Goal: Information Seeking & Learning: Understand process/instructions

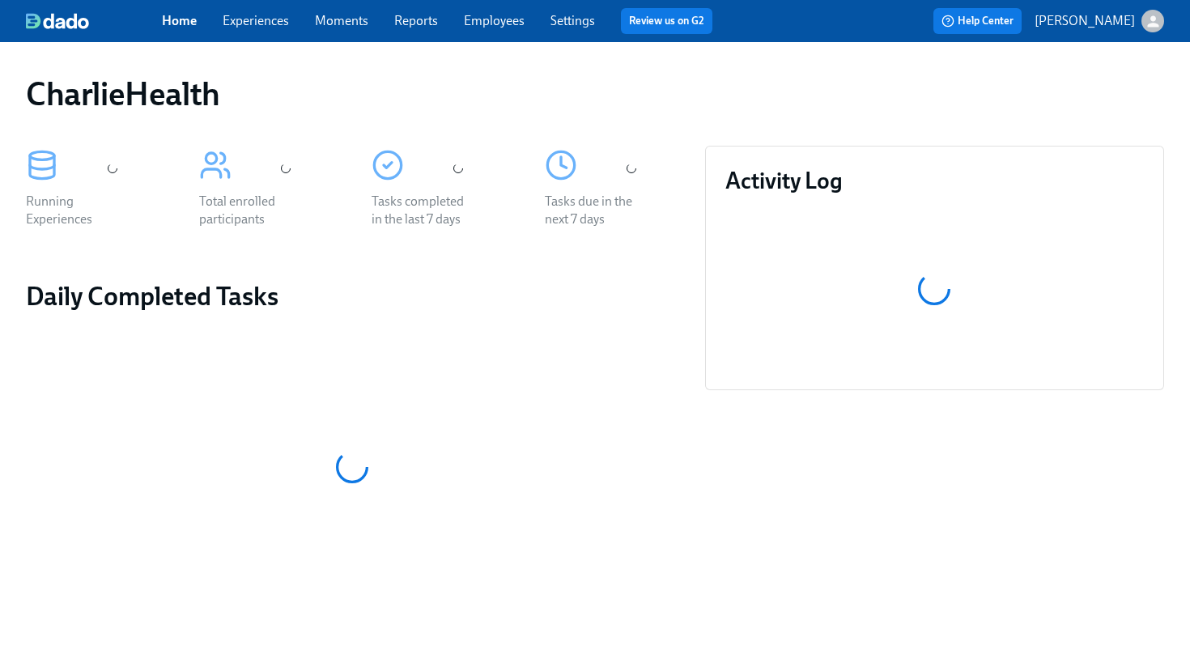
click at [496, 15] on link "Employees" at bounding box center [494, 20] width 61 height 15
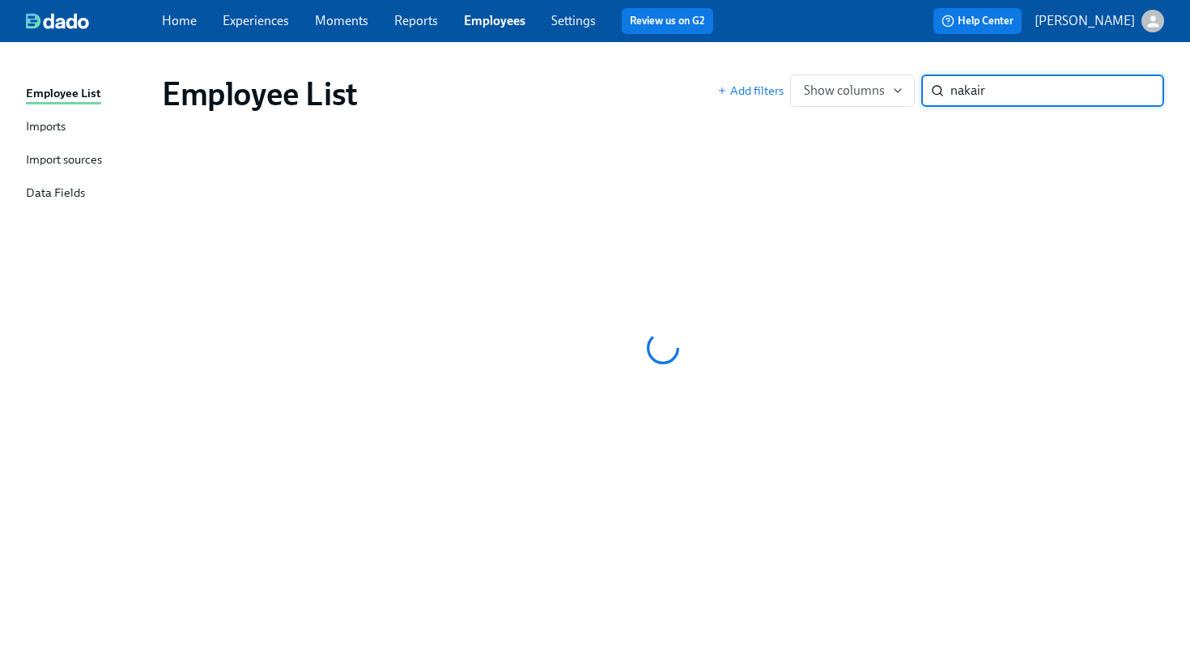
type input "nakaira"
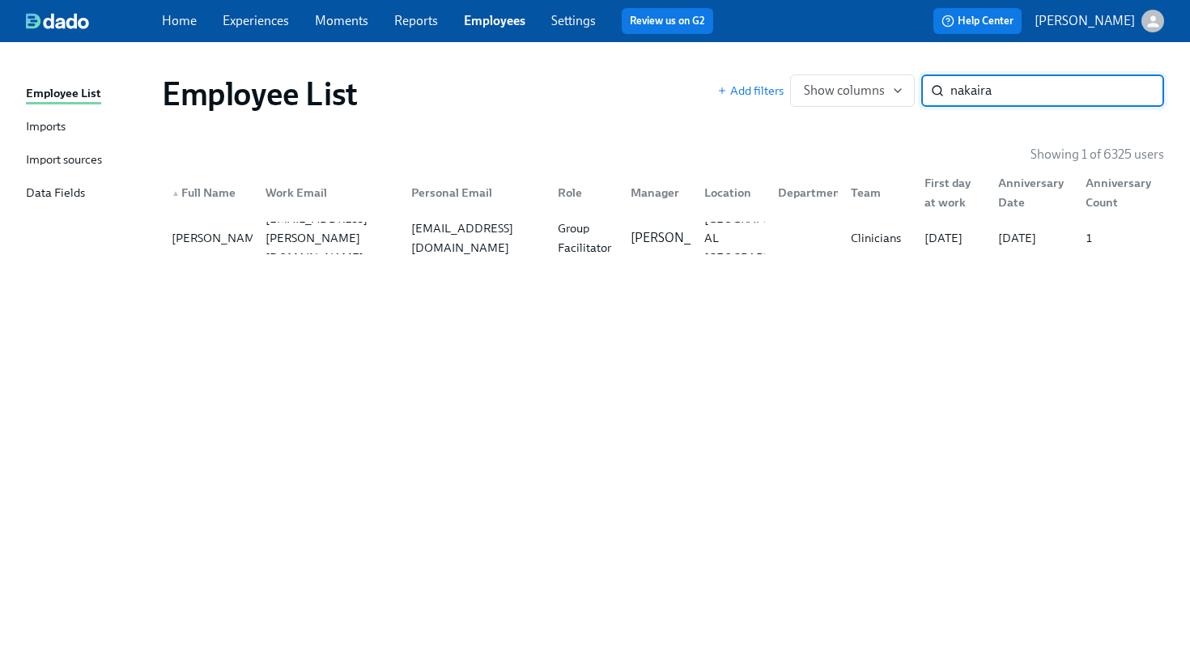
click at [488, 266] on div "Employee List Add filters Show columns nakaira ​ Showing 1 of 6325 users ▲ Full…" at bounding box center [595, 335] width 1138 height 546
click at [479, 256] on div "[PERSON_NAME] [EMAIL_ADDRESS][PERSON_NAME][DOMAIN_NAME] [EMAIL_ADDRESS][DOMAIN_…" at bounding box center [663, 237] width 1002 height 45
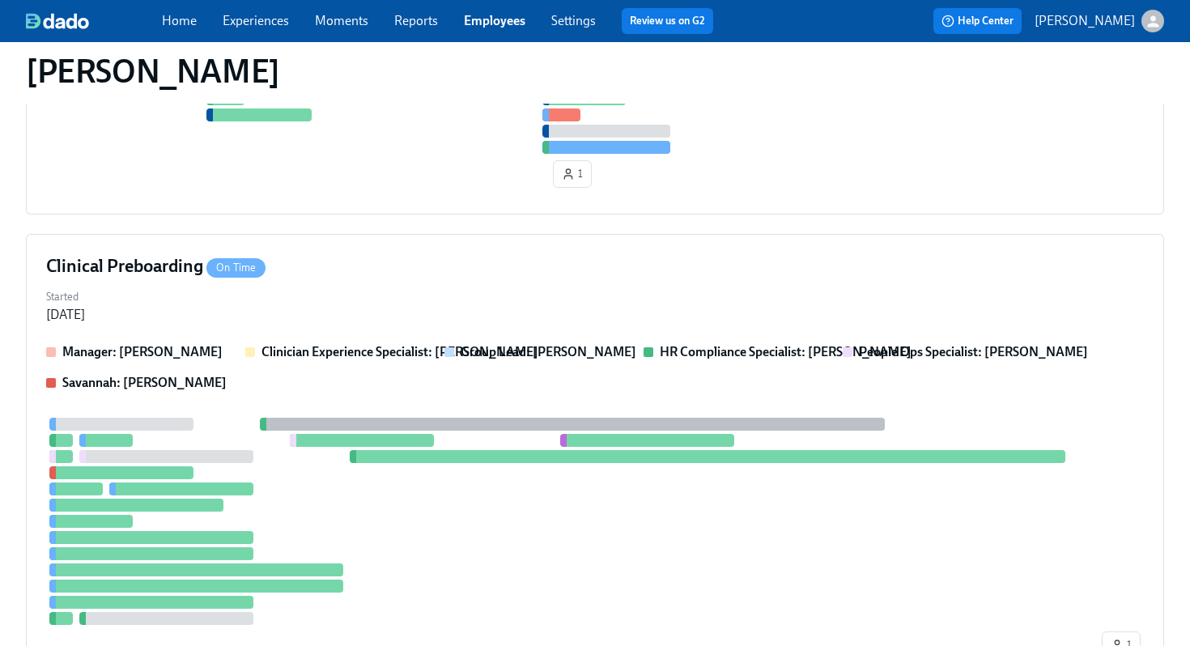
scroll to position [416, 0]
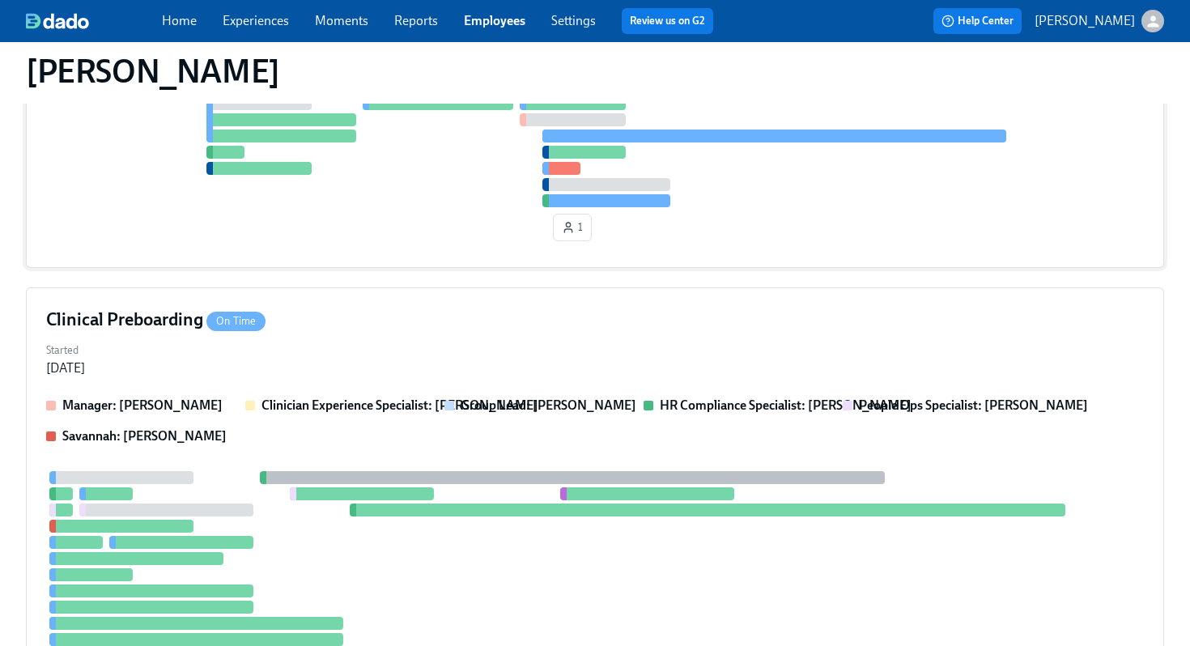
click at [707, 226] on div "1" at bounding box center [595, 139] width 1098 height 215
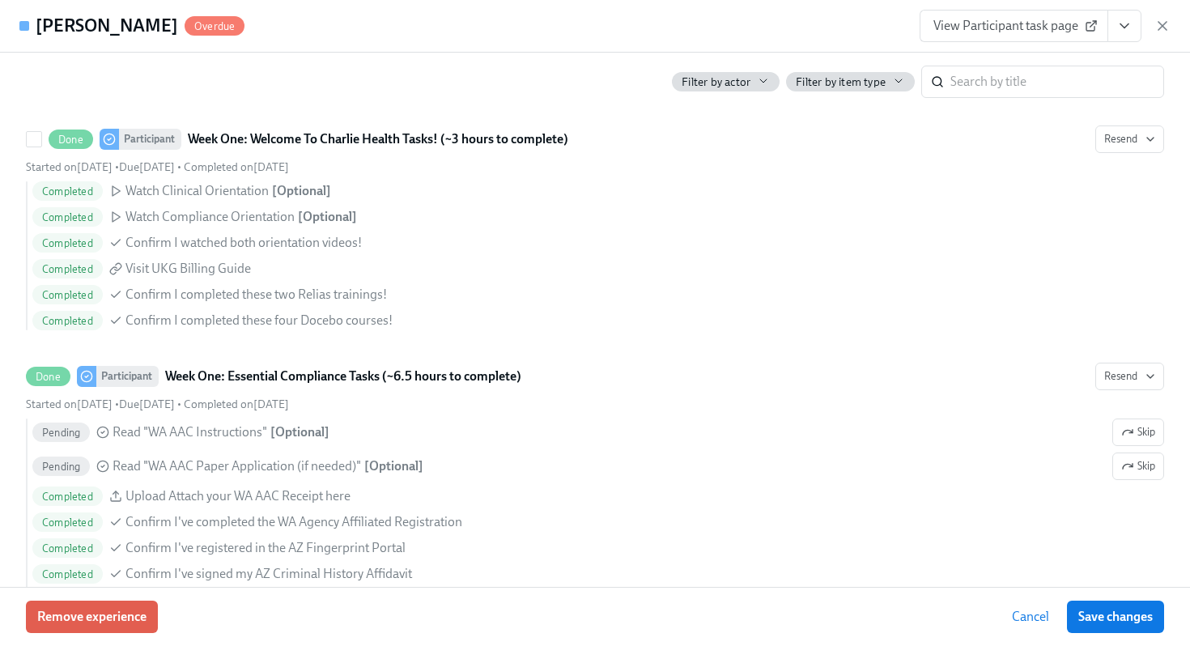
scroll to position [1245, 0]
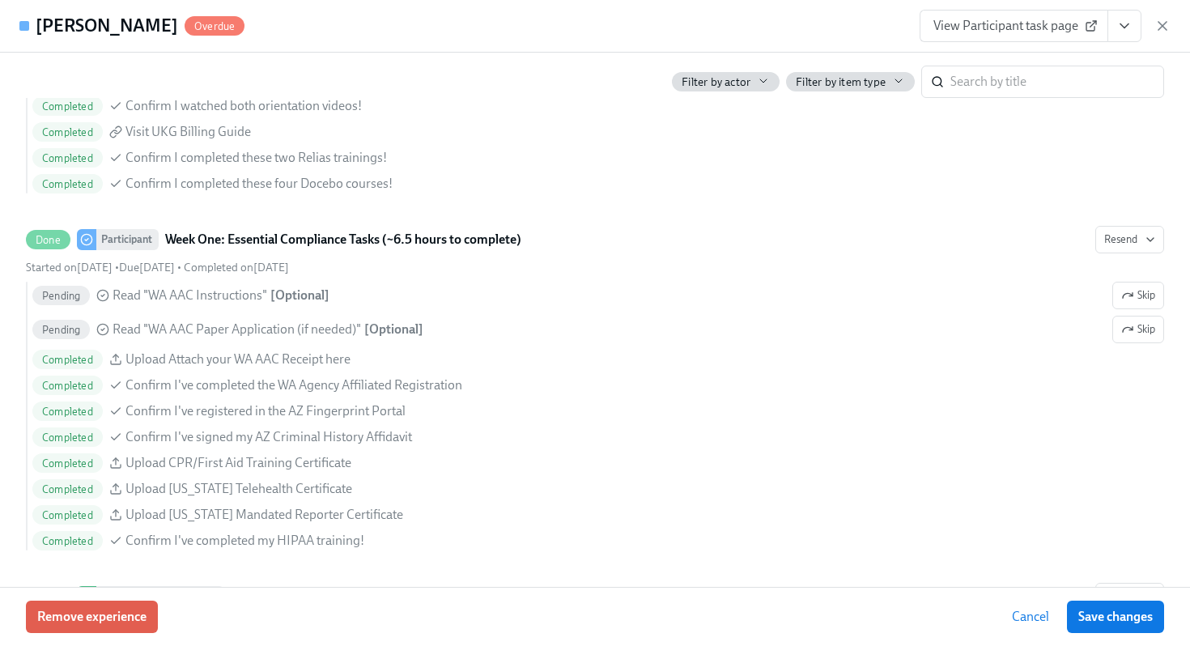
click at [1093, 21] on icon at bounding box center [1094, 22] width 3 height 3
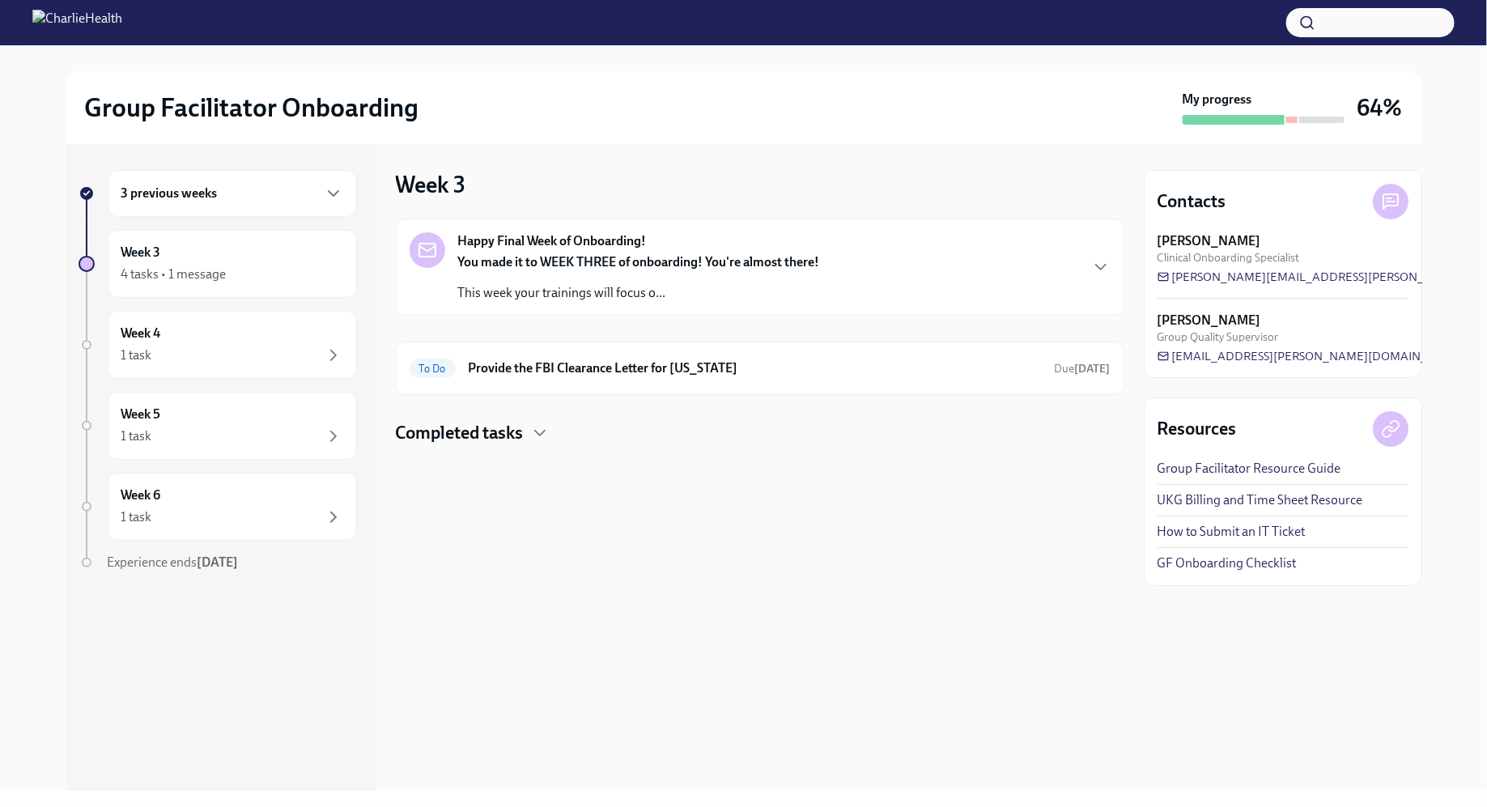
click at [704, 543] on div "Week 3 Happy Final Week of Onboarding! You made it to WEEK THREE of onboarding!…" at bounding box center [760, 467] width 729 height 647
click at [270, 325] on div "Week 4 1 task" at bounding box center [232, 345] width 222 height 40
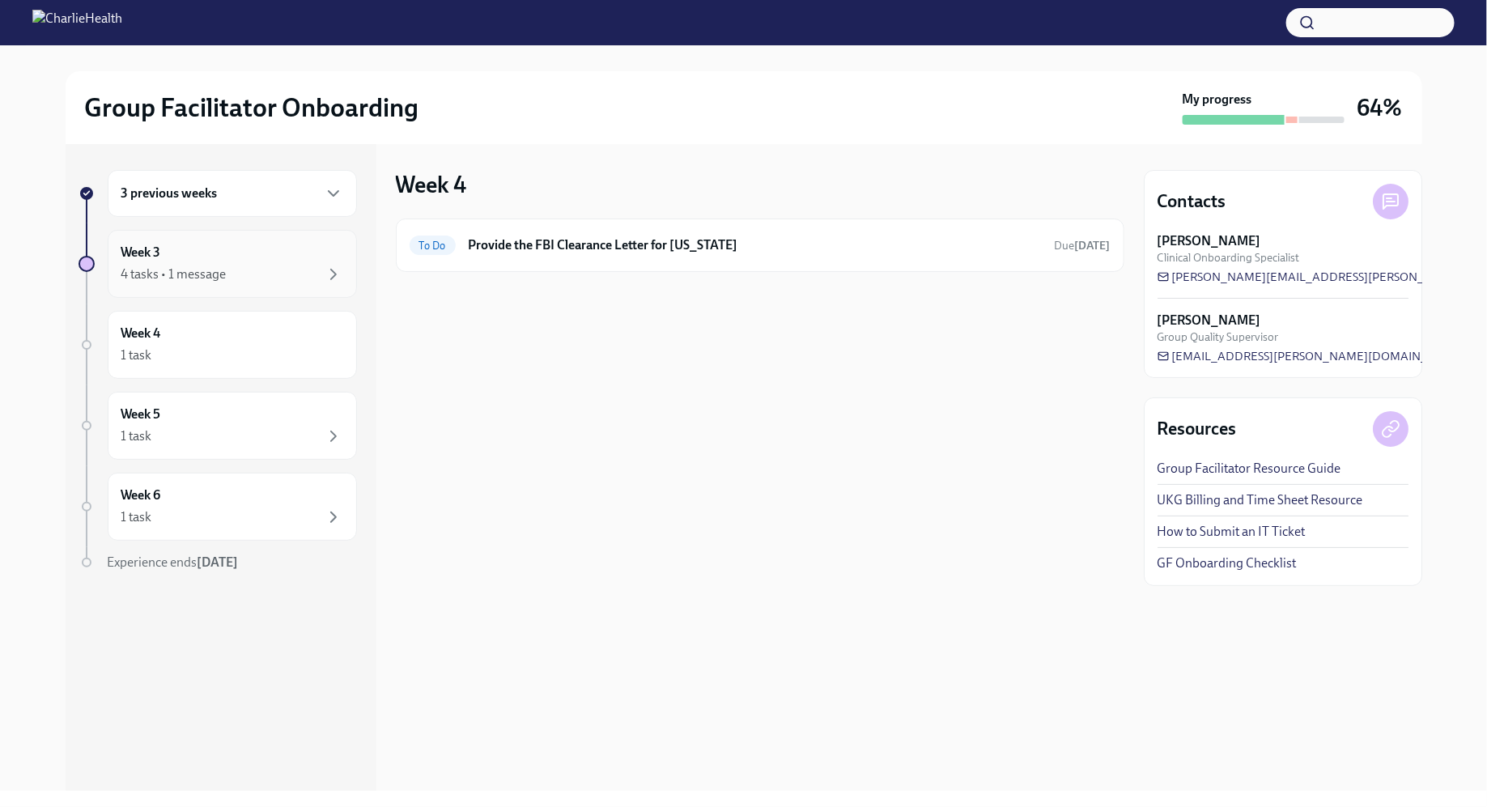
click at [239, 283] on div "4 tasks • 1 message" at bounding box center [232, 274] width 222 height 19
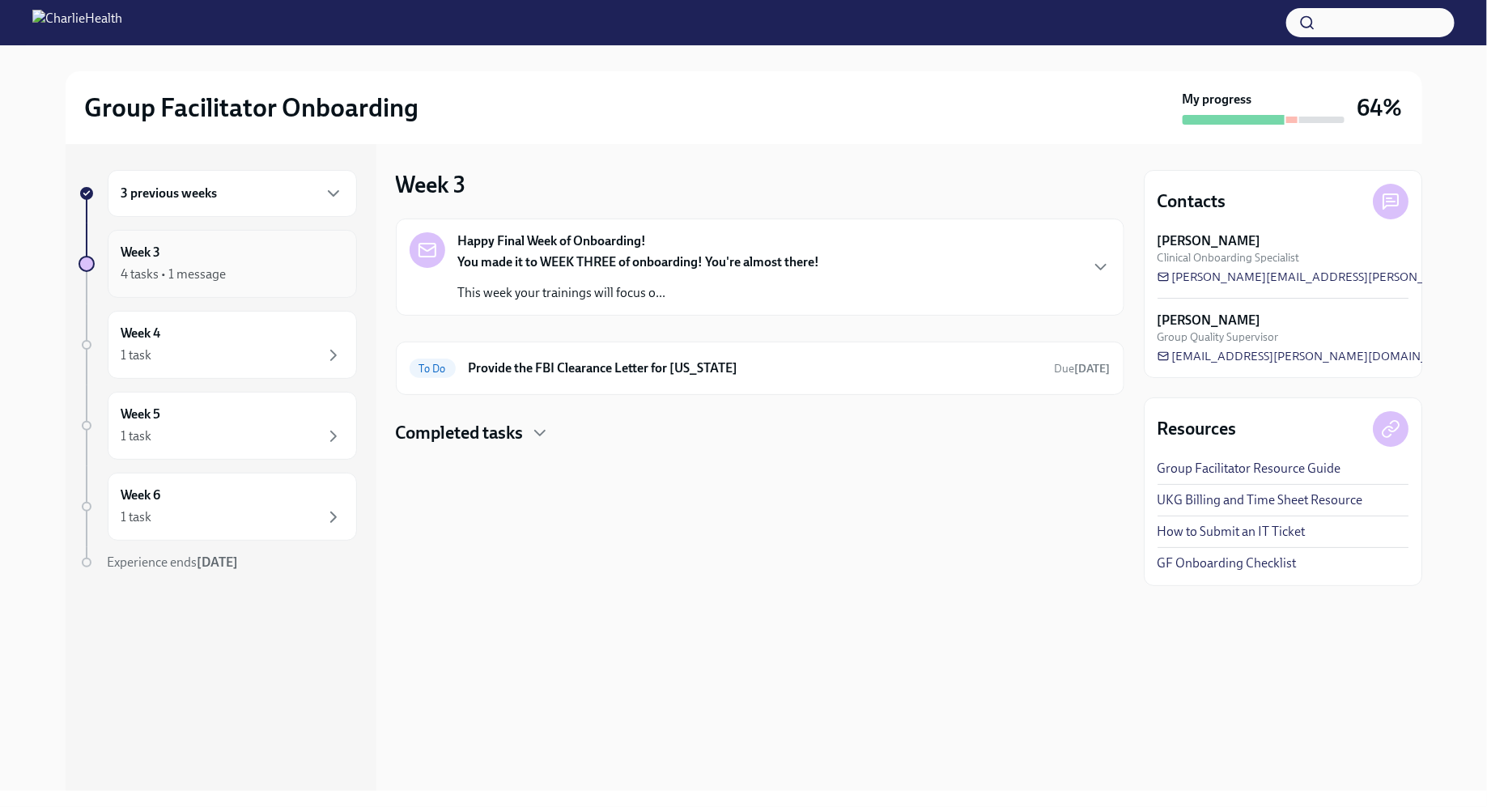
click at [252, 237] on div "Week 3 4 tasks • 1 message" at bounding box center [232, 264] width 249 height 68
click at [237, 198] on div "3 previous weeks" at bounding box center [232, 193] width 222 height 19
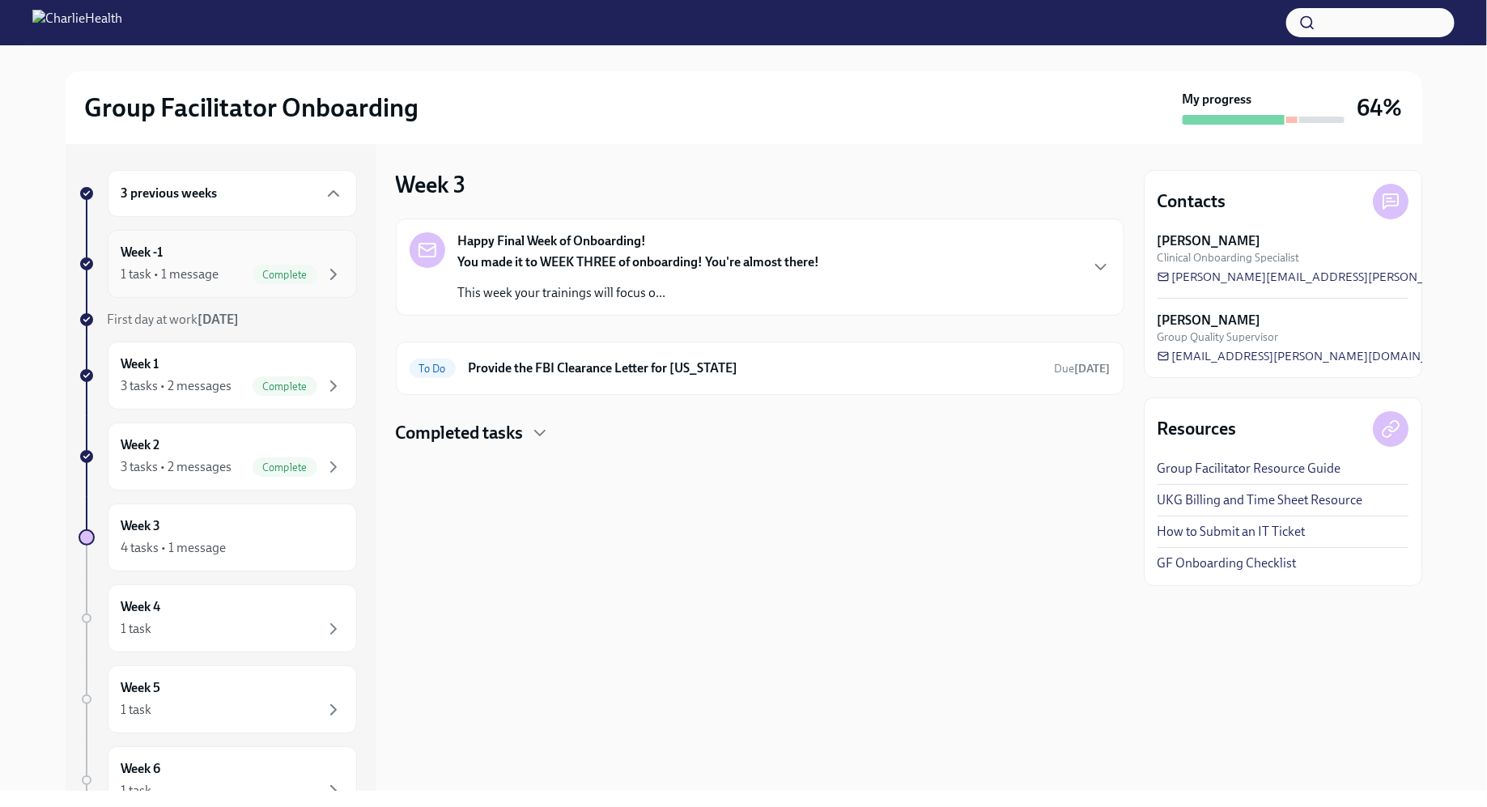
click at [240, 283] on div "Week -1 1 task • 1 message Complete" at bounding box center [232, 264] width 249 height 68
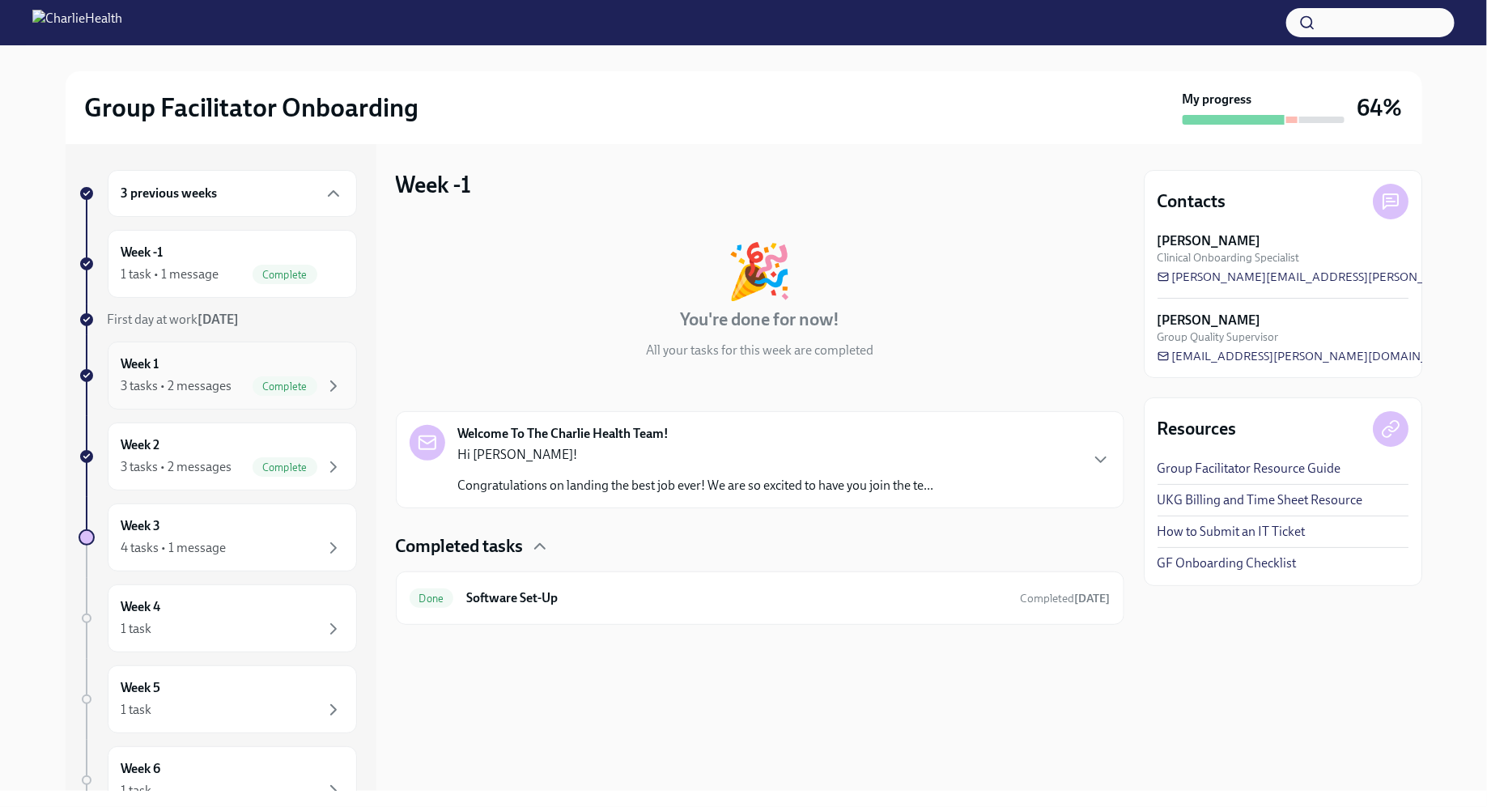
click at [245, 366] on div "Week 1 3 tasks • 2 messages Complete" at bounding box center [232, 375] width 222 height 40
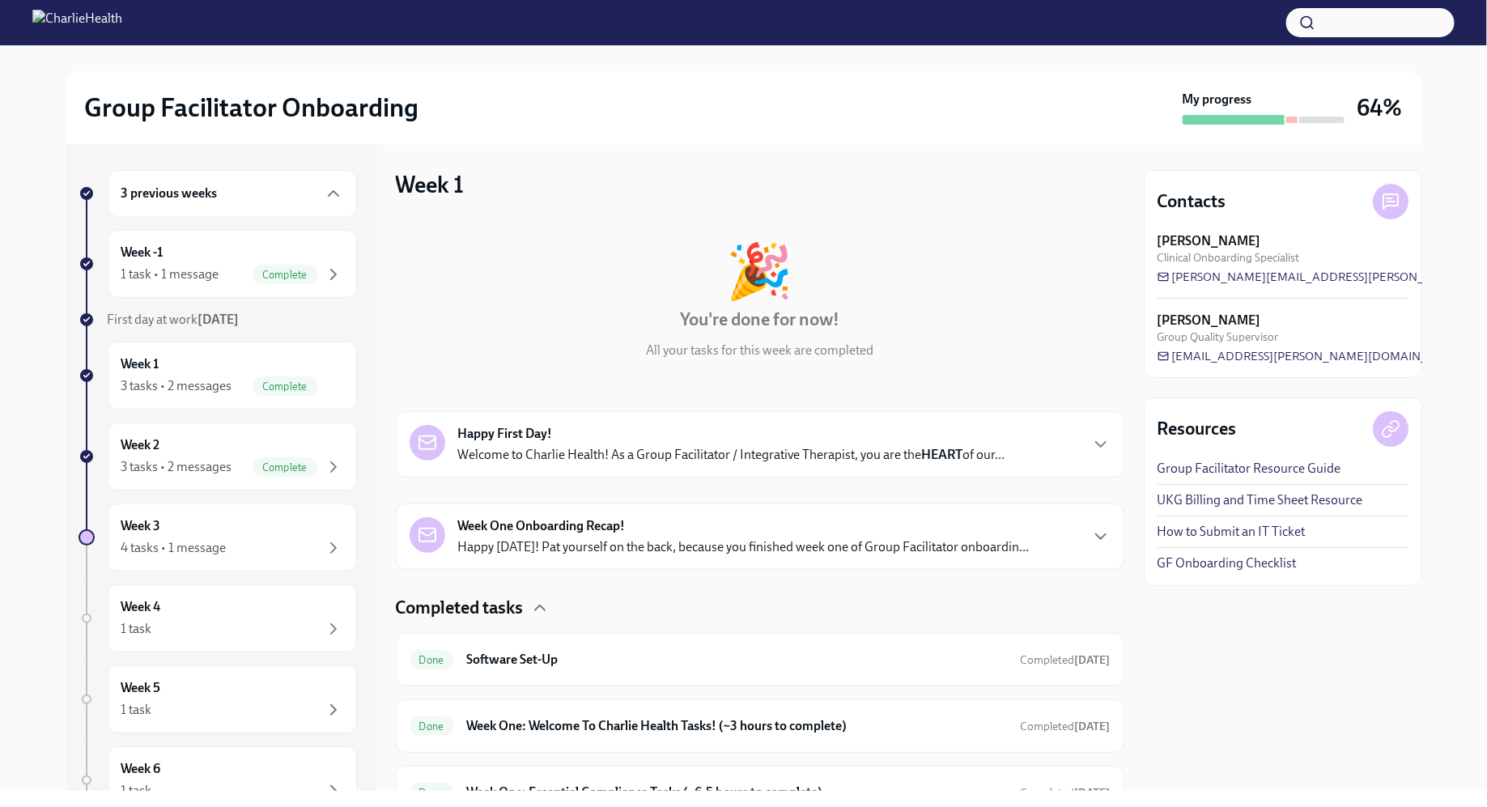
scroll to position [76, 0]
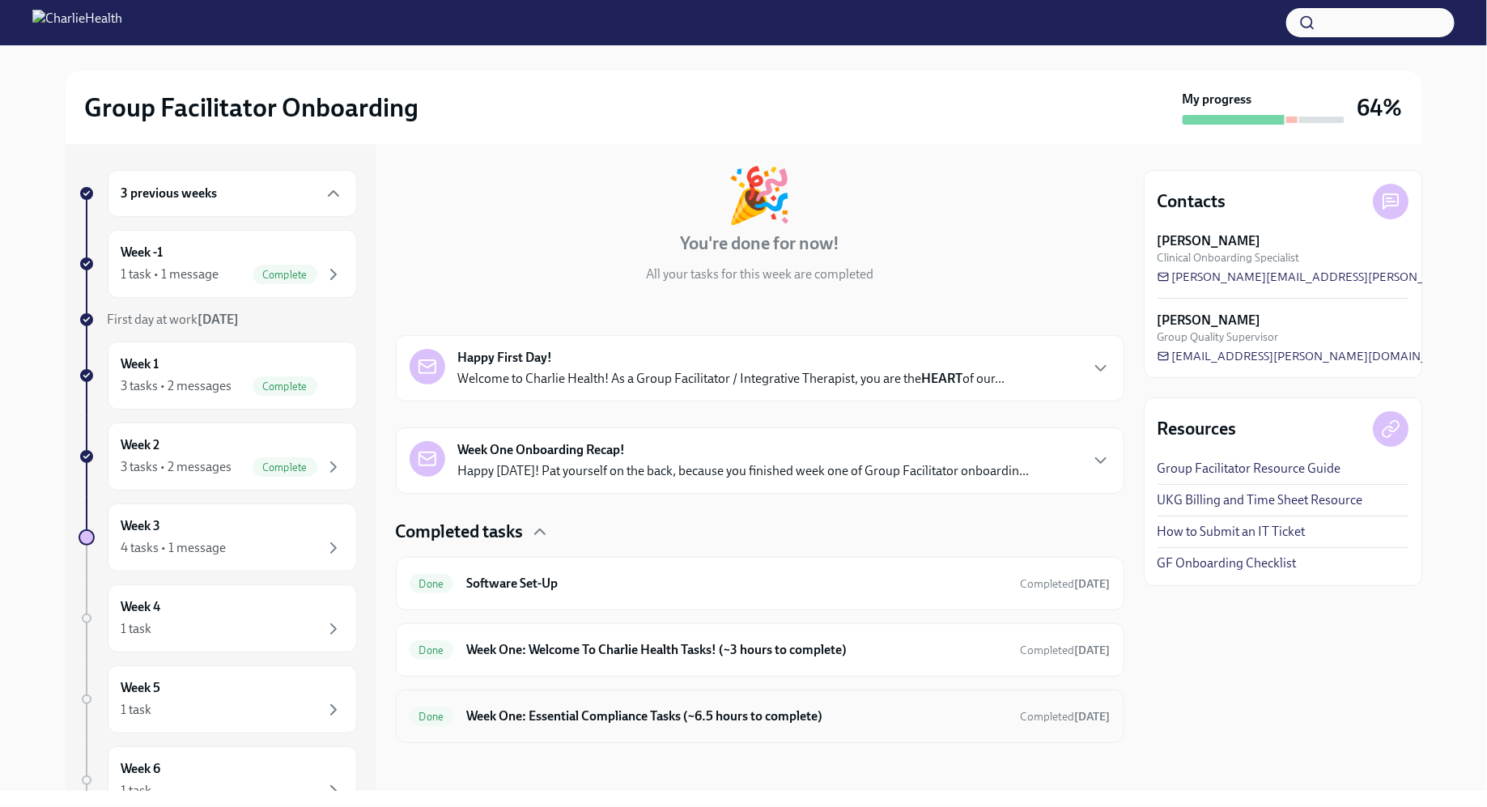
click at [643, 704] on div "Done Week One: Essential Compliance Tasks (~6.5 hours to complete) Completed [D…" at bounding box center [760, 717] width 701 height 26
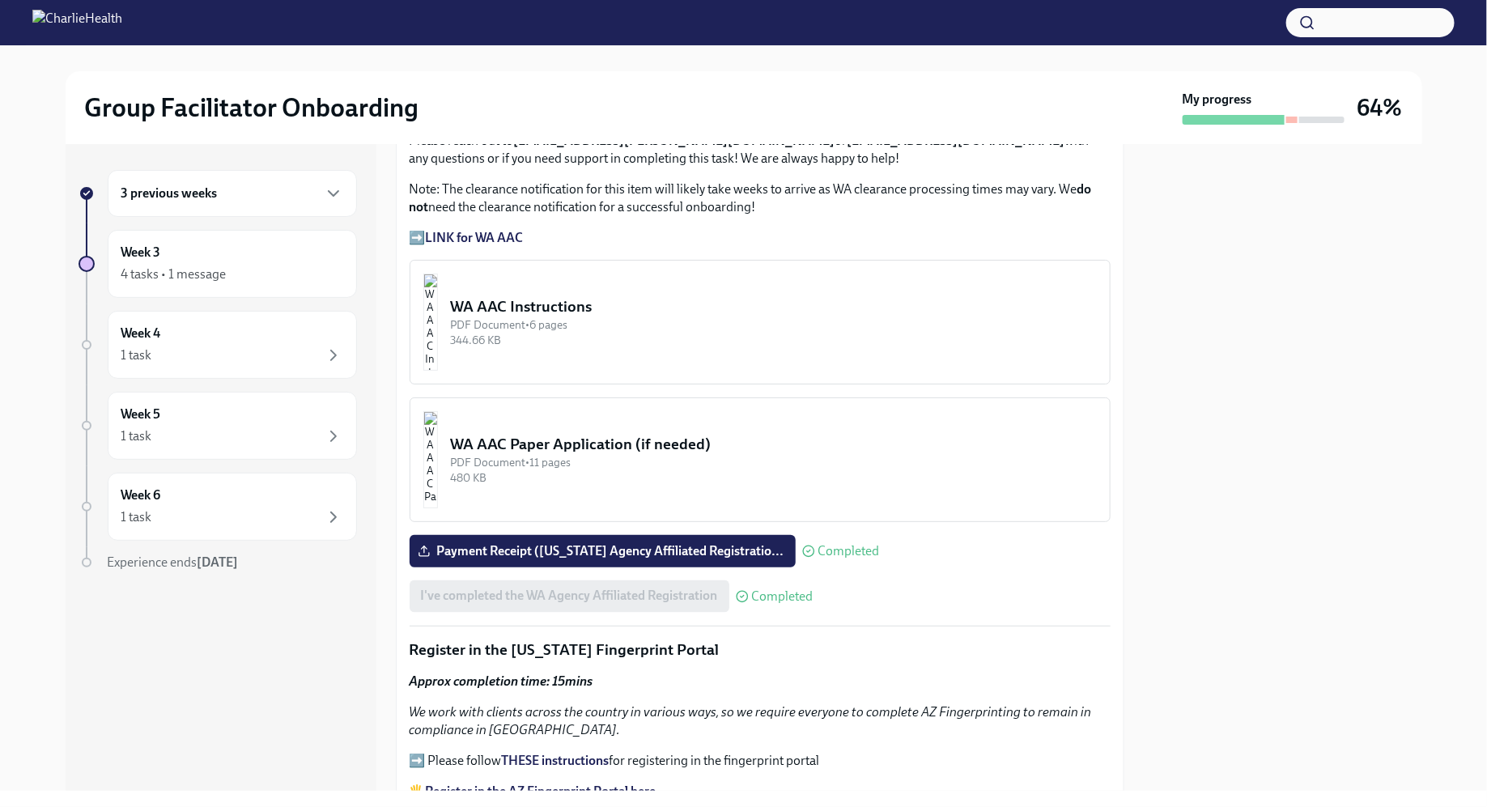
scroll to position [1573, 0]
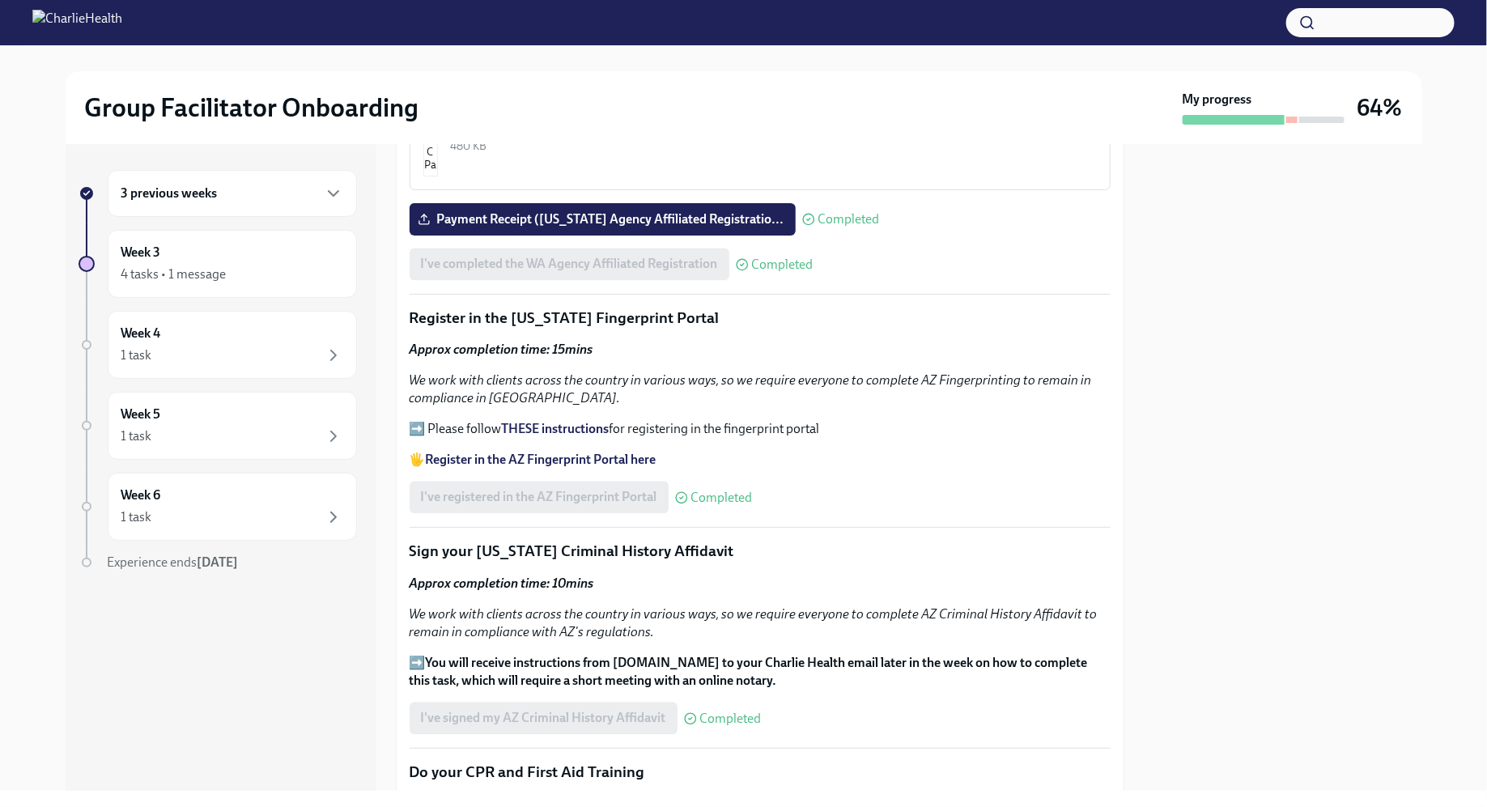
click at [554, 422] on strong "THESE instructions" at bounding box center [556, 428] width 108 height 15
